Goal: Use online tool/utility: Use online tool/utility

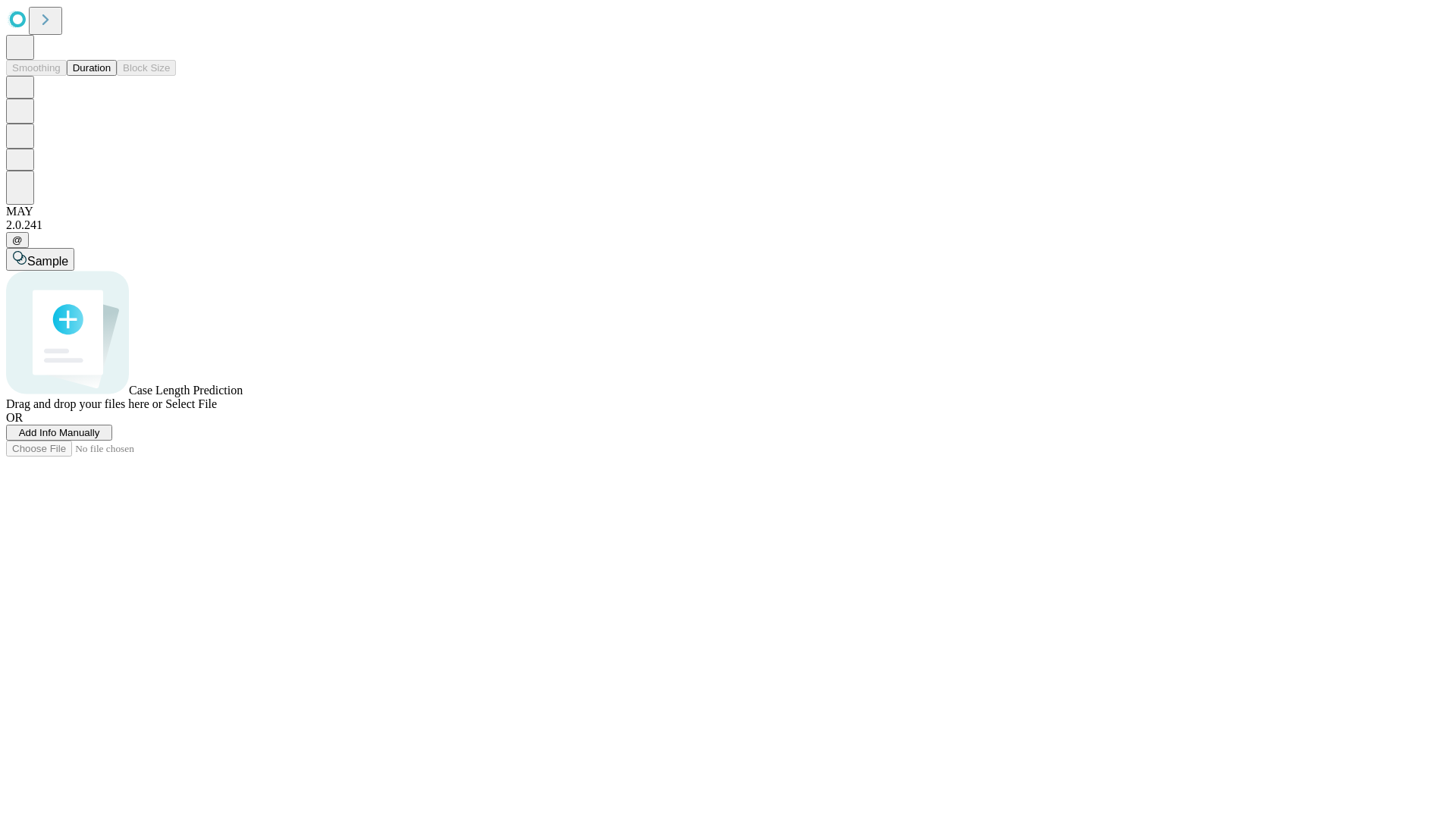
click at [111, 76] on button "Duration" at bounding box center [92, 68] width 50 height 16
click at [216, 411] on span "Select File" at bounding box center [191, 404] width 52 height 13
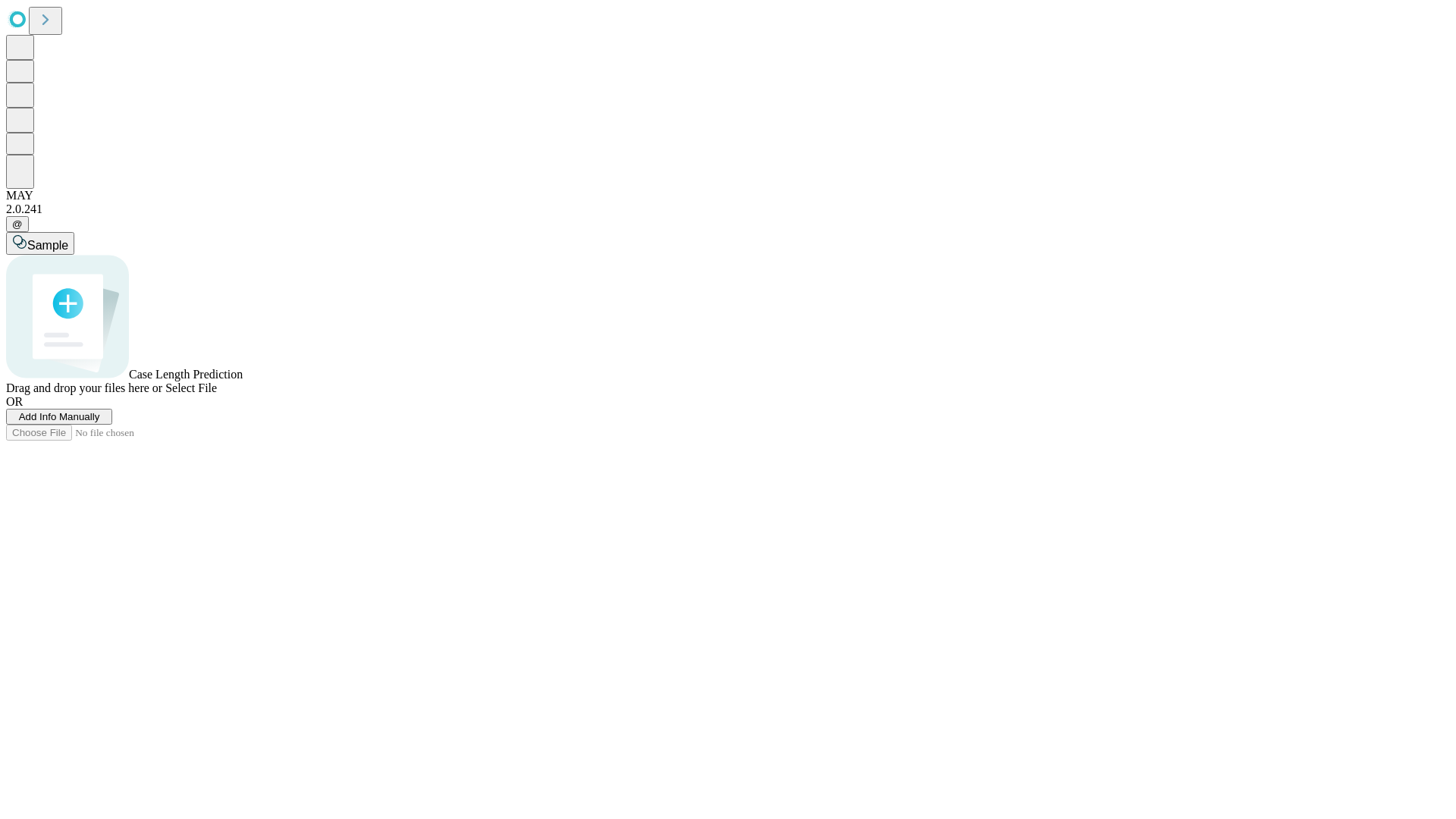
click at [216, 394] on span "Select File" at bounding box center [191, 388] width 52 height 13
